Goal: Task Accomplishment & Management: Manage account settings

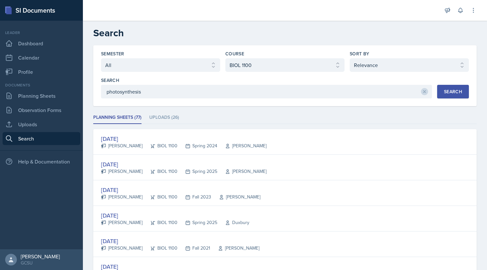
select select "all"
select select "36541d13-729a-45ef-a9cb-922687840166"
select select "1"
click at [43, 94] on link "Planning Sheets" at bounding box center [42, 95] width 78 height 13
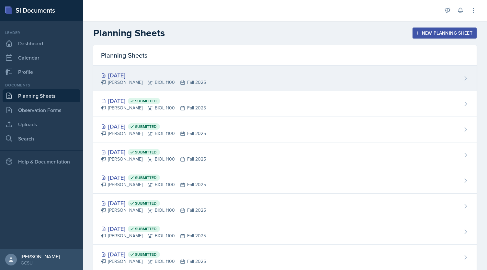
click at [126, 75] on div "[DATE]" at bounding box center [153, 75] width 105 height 9
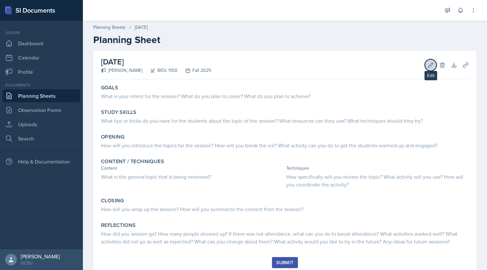
click at [424, 63] on button "Edit" at bounding box center [430, 65] width 12 height 12
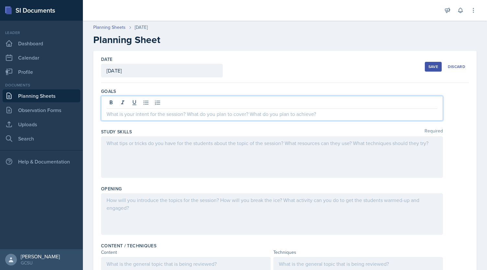
click at [151, 101] on div at bounding box center [272, 108] width 342 height 25
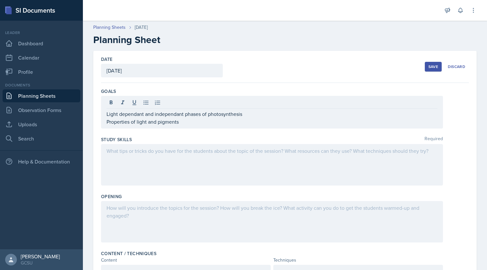
click at [140, 157] on div at bounding box center [272, 164] width 342 height 41
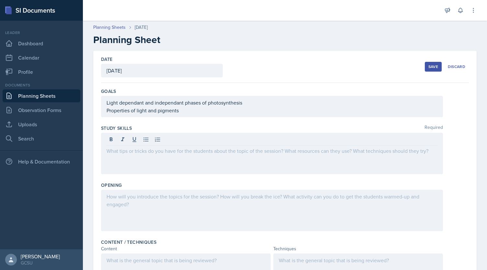
click at [131, 161] on div at bounding box center [272, 153] width 342 height 41
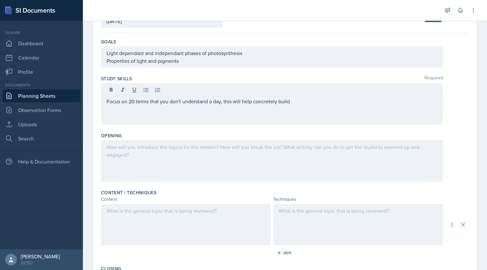
scroll to position [54, 0]
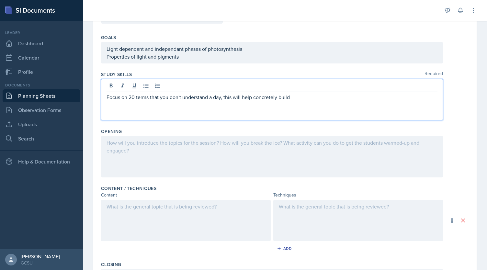
click at [312, 98] on p "Focus on 20 terms that you don't understand a day, this will help concretely bu…" at bounding box center [271, 97] width 331 height 8
